Goal: Information Seeking & Learning: Learn about a topic

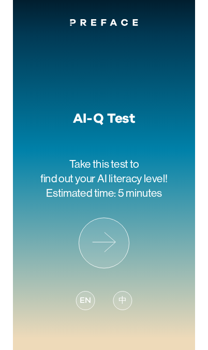
scroll to position [32, 0]
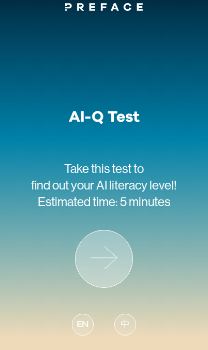
click at [110, 242] on icon at bounding box center [104, 258] width 57 height 57
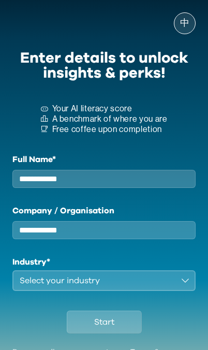
click at [126, 182] on input "Full Name*" at bounding box center [103, 179] width 183 height 18
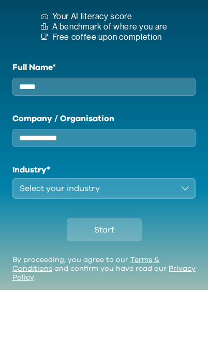
type input "*****"
click at [156, 189] on input "Company / Organisation" at bounding box center [103, 198] width 183 height 18
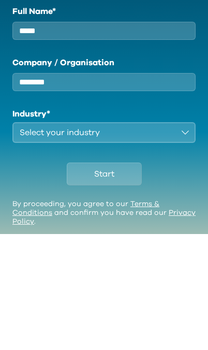
type input "********"
click at [157, 238] on button "Select your industry" at bounding box center [103, 248] width 183 height 21
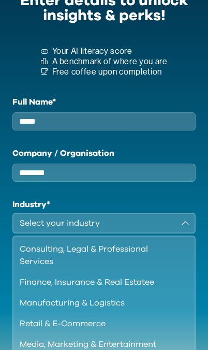
click at [144, 288] on div "Finance, Insurance & Real Estatee" at bounding box center [98, 282] width 156 height 12
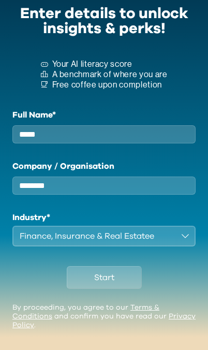
click at [118, 275] on button "Start" at bounding box center [104, 277] width 75 height 23
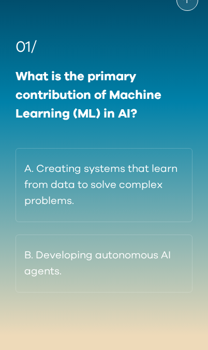
scroll to position [87, 0]
click at [156, 184] on button "A. Creating systems that learn from data to solve complex problems." at bounding box center [104, 185] width 177 height 74
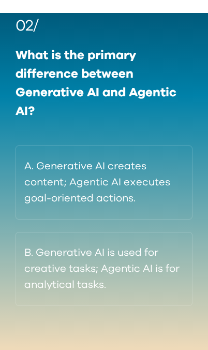
scroll to position [123, 0]
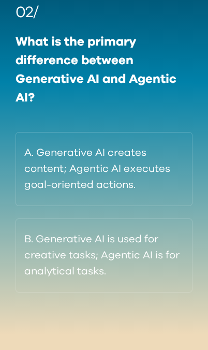
click at [34, 167] on button "A. Generative AI creates content; Agentic AI executes goal-oriented actions." at bounding box center [104, 169] width 177 height 74
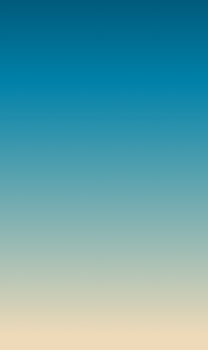
scroll to position [57, 0]
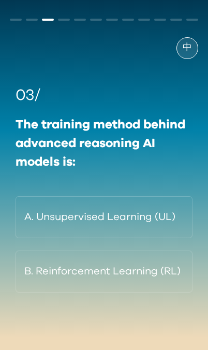
click at [39, 196] on button "A. Unsupervised Learning (UL)" at bounding box center [104, 217] width 177 height 42
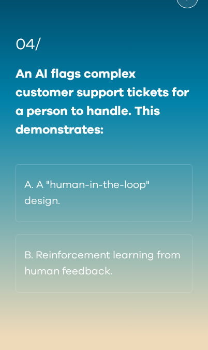
scroll to position [89, 0]
click at [29, 185] on button "A. A "human-in-the-loop" design." at bounding box center [104, 193] width 177 height 58
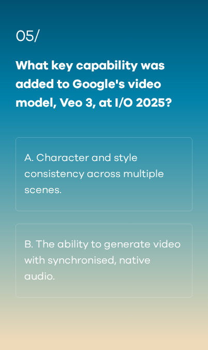
scroll to position [96, 0]
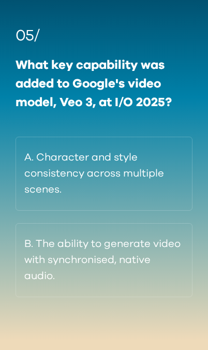
click at [33, 250] on button "B. The ability to generate video with synchronised, native audio." at bounding box center [104, 260] width 177 height 74
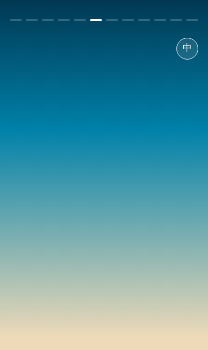
scroll to position [57, 0]
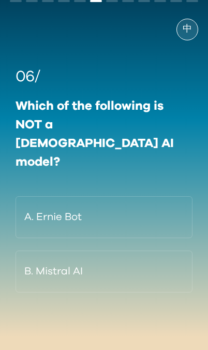
click at [141, 250] on button "B. Mistral AI" at bounding box center [104, 271] width 177 height 42
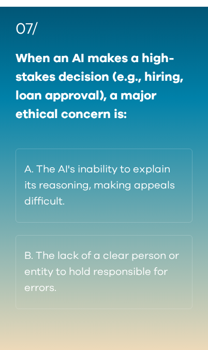
scroll to position [110, 0]
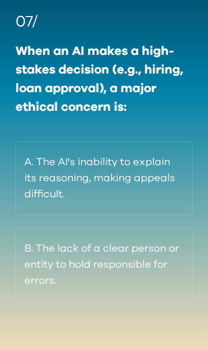
click at [41, 262] on button "B. The lack of a clear person or entity to hold responsible for errors." at bounding box center [104, 265] width 177 height 74
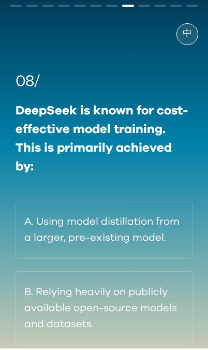
scroll to position [49, 0]
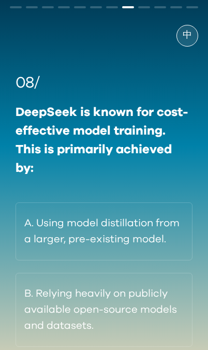
click at [33, 239] on button "A. Using model distillation from a larger, pre-existing model." at bounding box center [104, 231] width 177 height 58
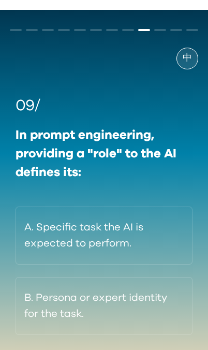
scroll to position [36, 0]
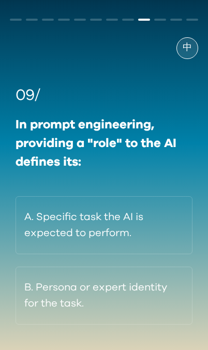
click at [31, 244] on button "A. Specific task the AI is expected to perform." at bounding box center [104, 225] width 177 height 58
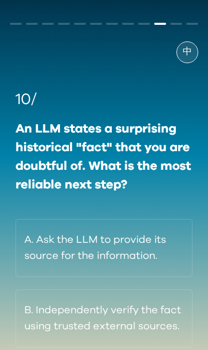
scroll to position [32, 0]
click at [43, 249] on button "A. Ask the LLM to provide its source for the information." at bounding box center [104, 248] width 177 height 58
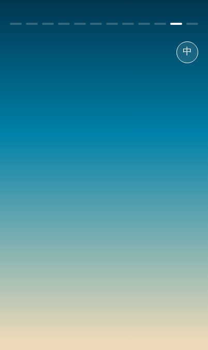
scroll to position [0, 0]
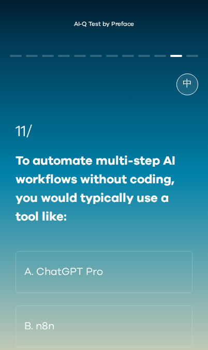
click at [38, 330] on button "B. n8n" at bounding box center [104, 326] width 177 height 42
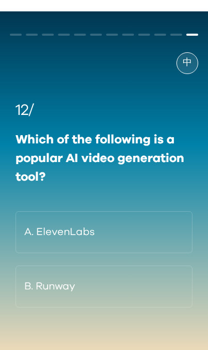
scroll to position [33, 0]
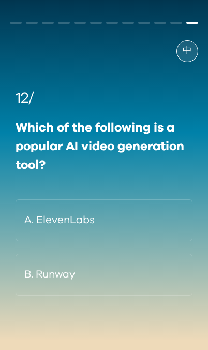
click at [125, 286] on button "B. Runway" at bounding box center [104, 274] width 177 height 42
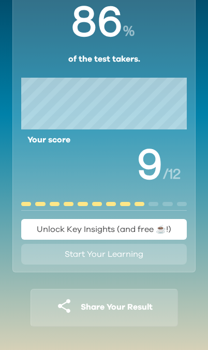
scroll to position [95, 0]
